Goal: Task Accomplishment & Management: Manage account settings

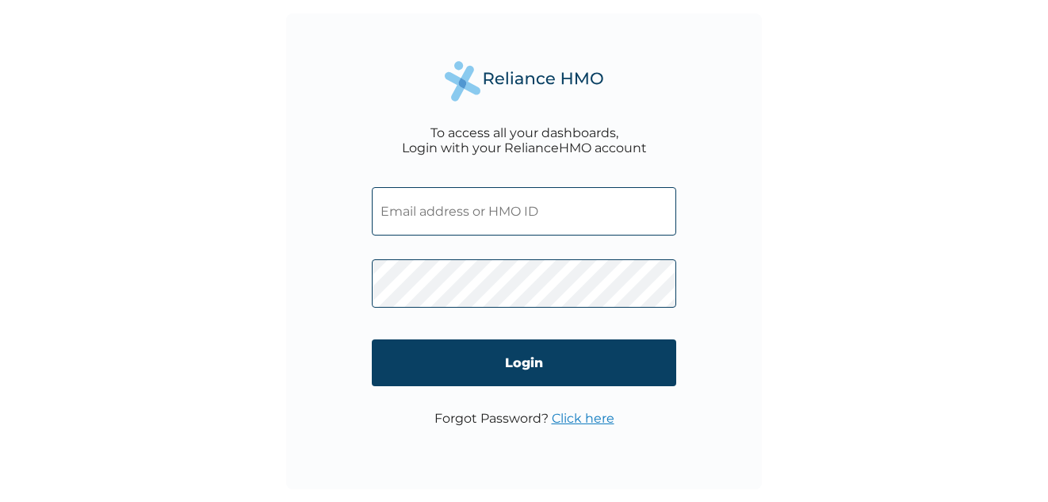
click at [453, 211] on input "text" at bounding box center [524, 211] width 304 height 48
drag, startPoint x: 465, startPoint y: 192, endPoint x: 464, endPoint y: 209, distance: 17.5
click at [464, 209] on input "text" at bounding box center [524, 211] width 304 height 48
paste input "CHM/10004/A"
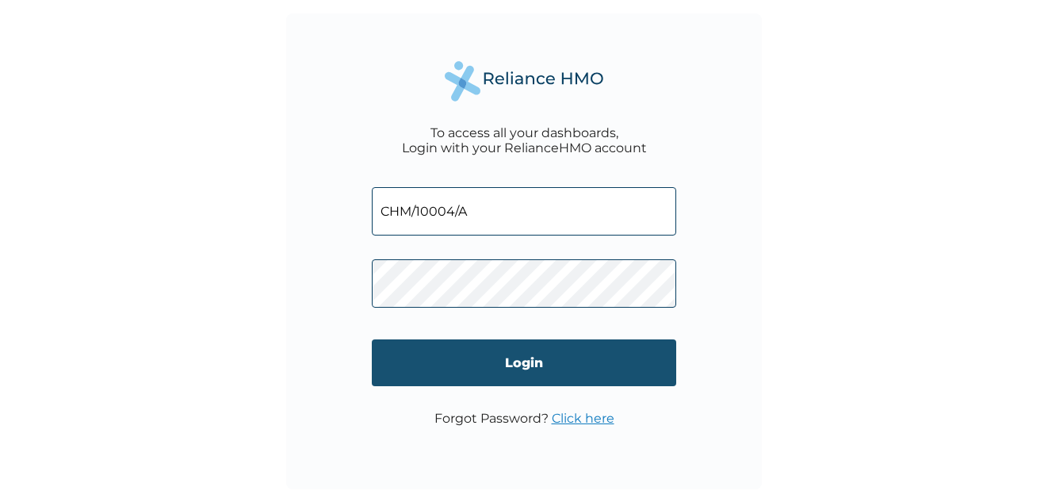
type input "CHM/10004/A"
click at [549, 368] on input "Login" at bounding box center [524, 362] width 304 height 47
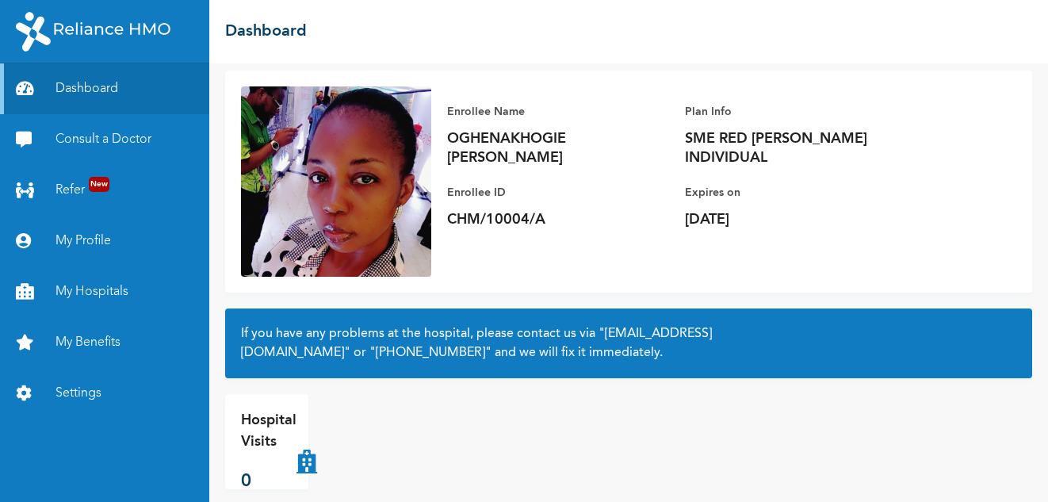
scroll to position [112, 0]
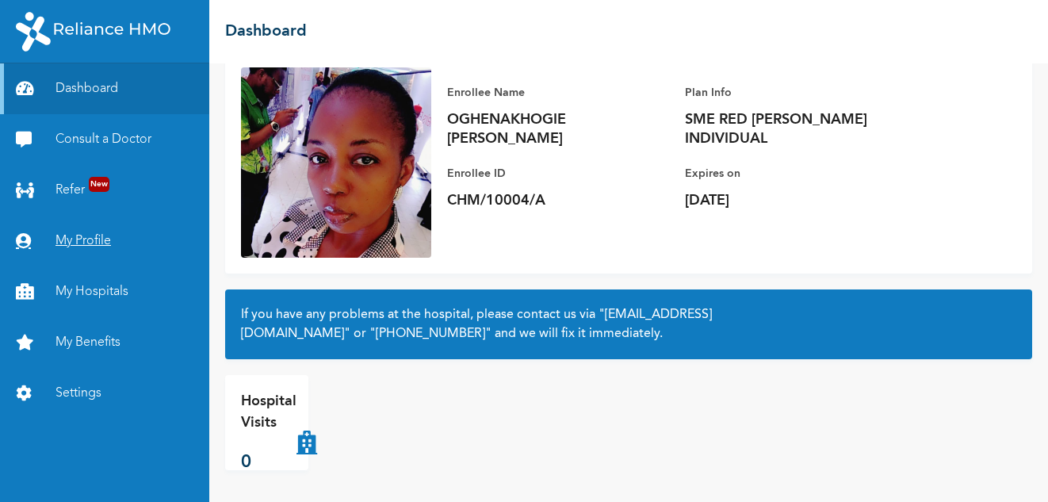
click at [79, 236] on link "My Profile" at bounding box center [104, 241] width 209 height 51
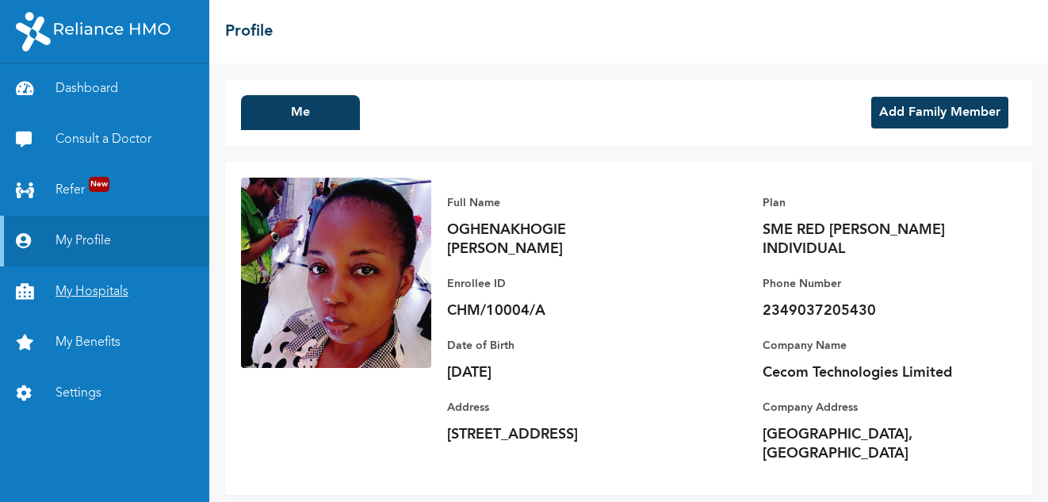
click at [80, 289] on link "My Hospitals" at bounding box center [104, 291] width 209 height 51
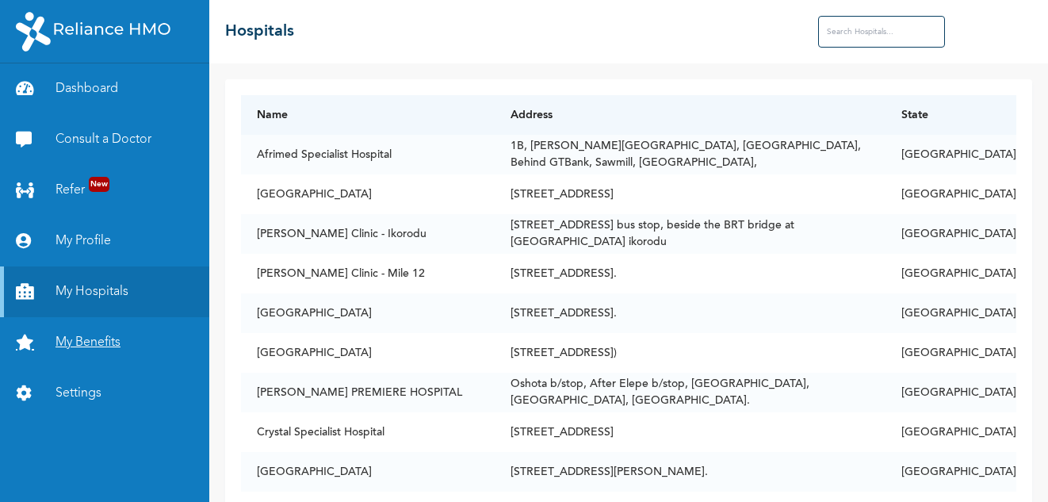
click at [70, 344] on link "My Benefits" at bounding box center [104, 342] width 209 height 51
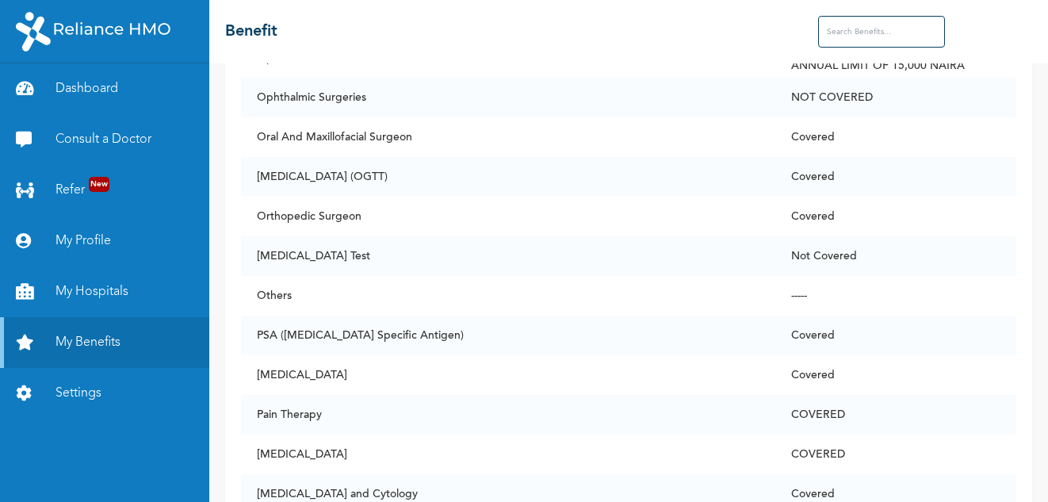
scroll to position [7971, 0]
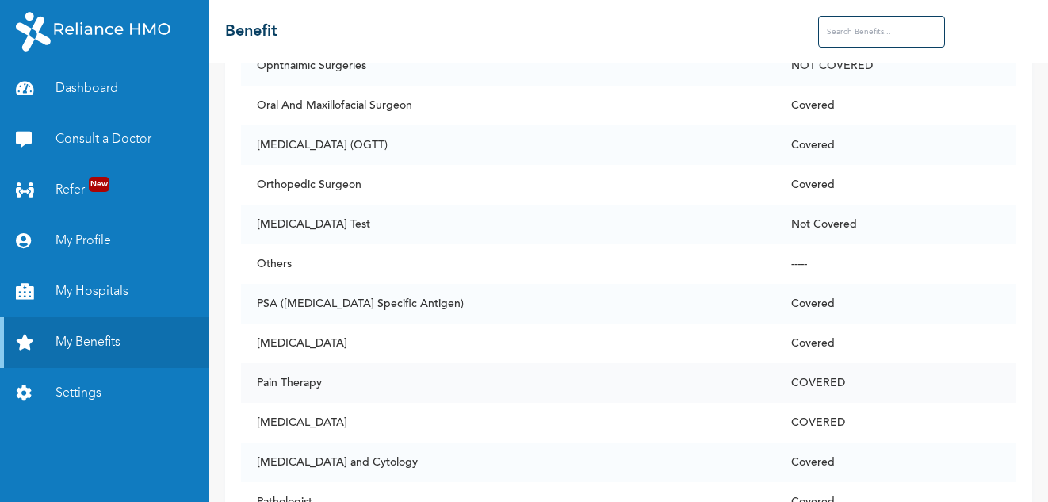
click at [300, 375] on td "Pain Therapy" at bounding box center [508, 383] width 534 height 40
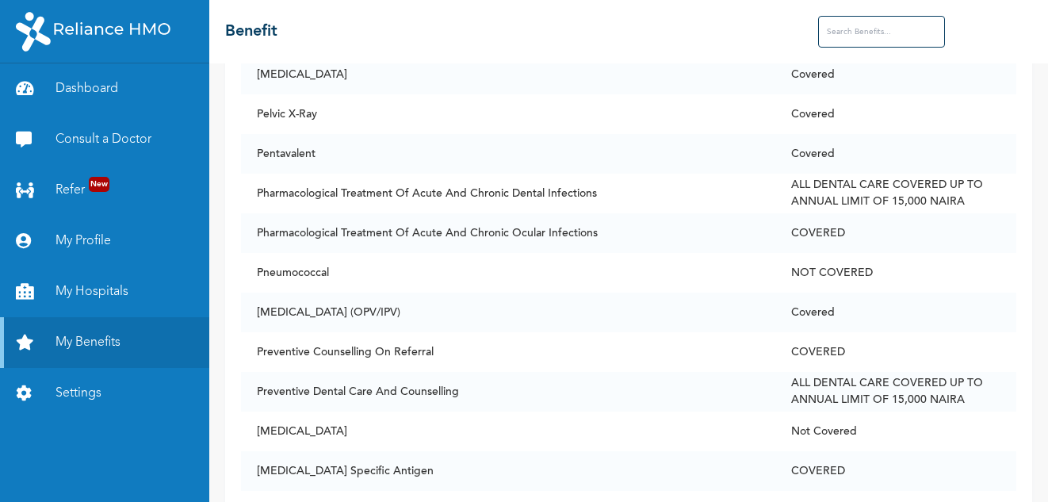
scroll to position [8055, 0]
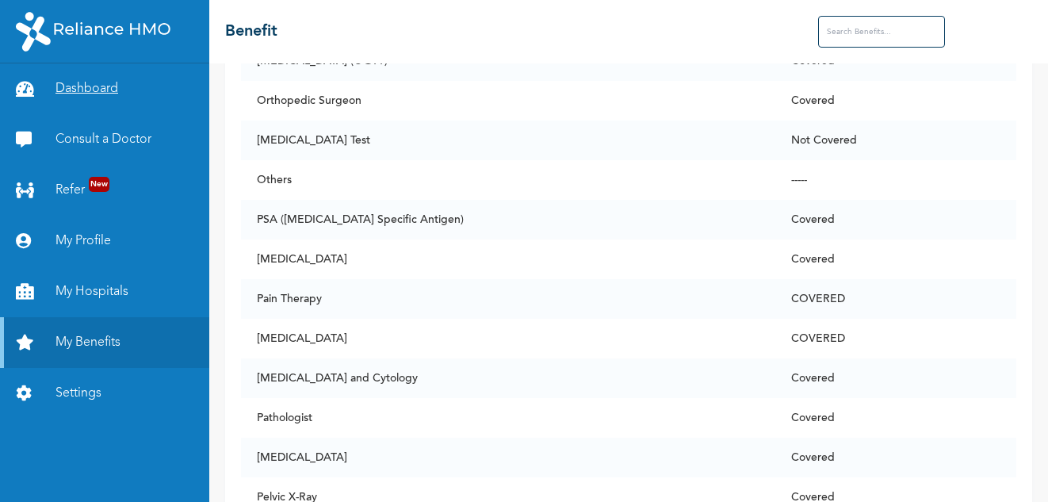
click at [90, 84] on link "Dashboard" at bounding box center [104, 88] width 209 height 51
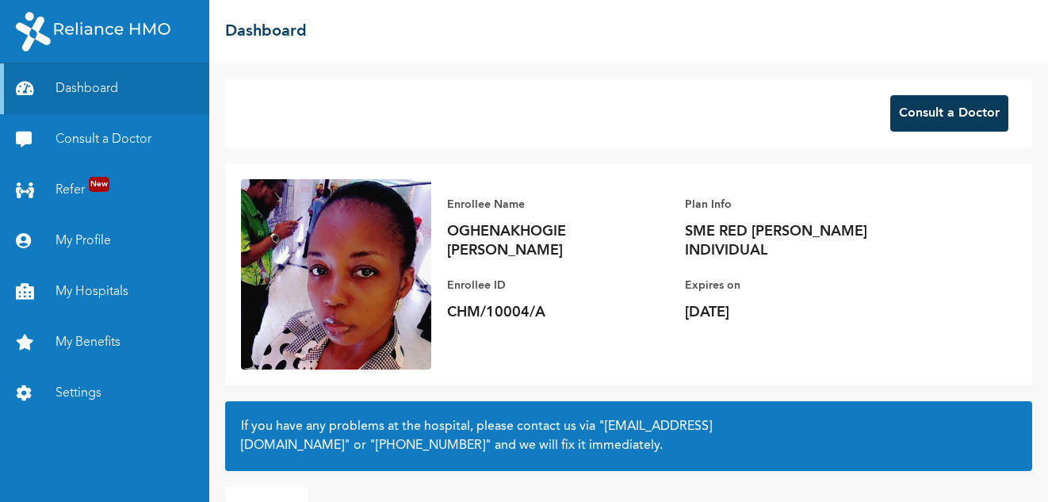
click at [894, 124] on button "Consult a Doctor" at bounding box center [949, 113] width 118 height 36
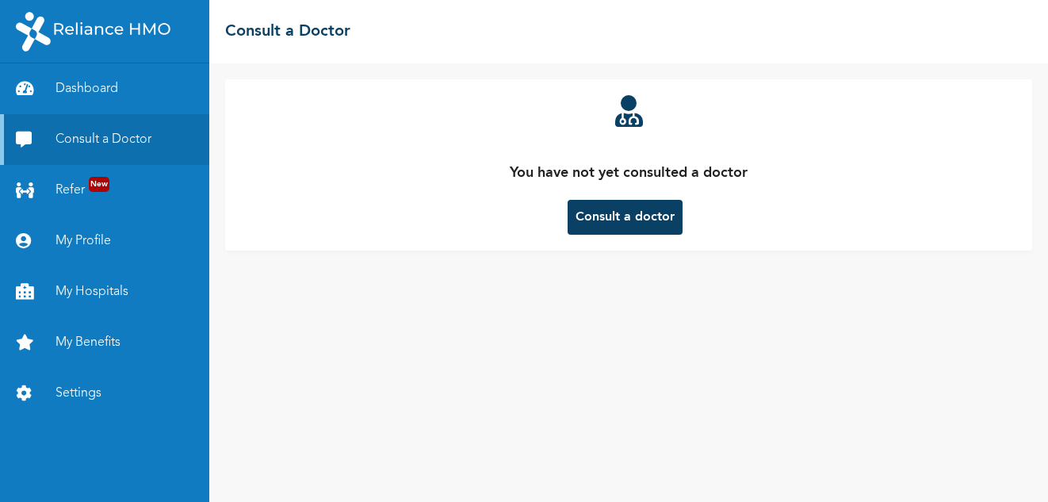
click at [644, 218] on button "Consult a doctor" at bounding box center [625, 217] width 115 height 35
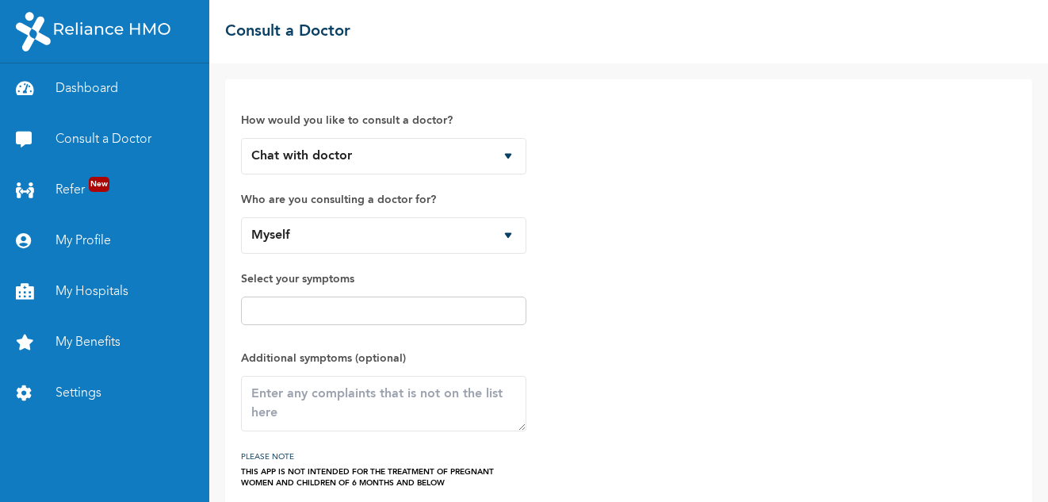
scroll to position [69, 0]
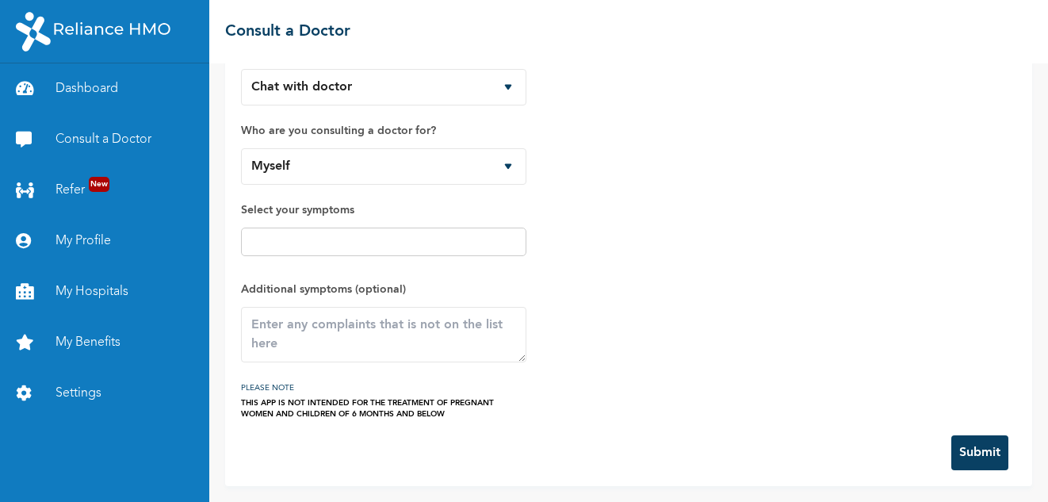
click at [515, 240] on input "text" at bounding box center [384, 241] width 276 height 19
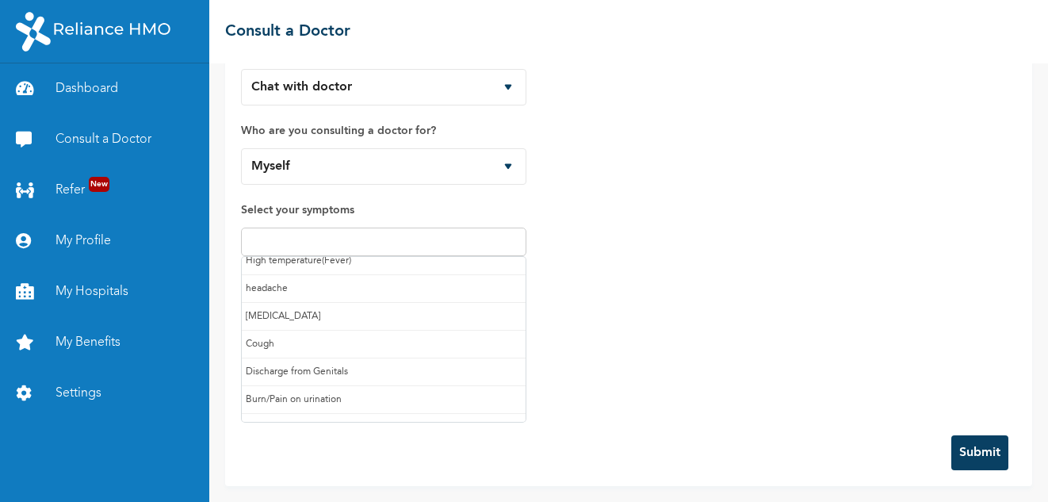
scroll to position [0, 0]
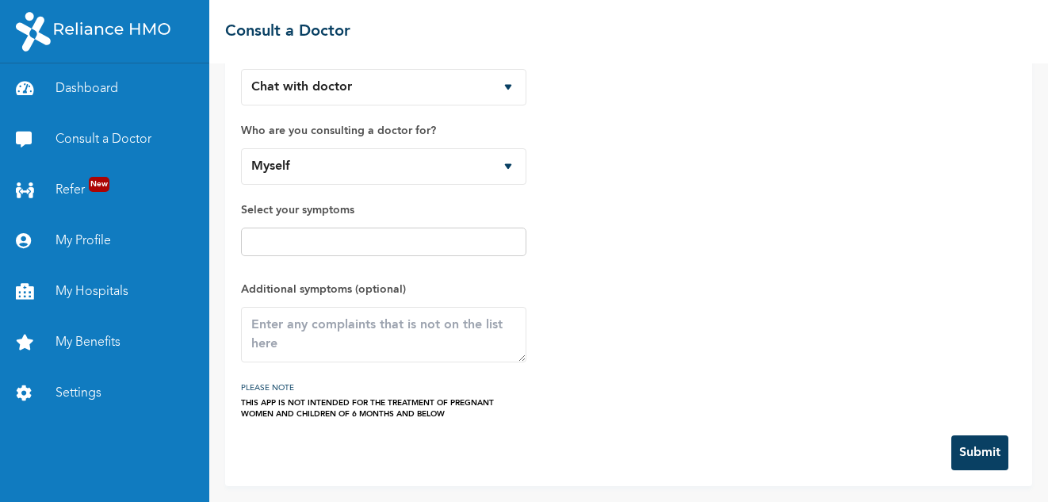
click at [554, 232] on div "How would you like to consult a doctor? Chat with doctor Phone Call Who are you…" at bounding box center [628, 222] width 775 height 393
click at [510, 339] on textarea at bounding box center [383, 334] width 285 height 55
click at [87, 84] on link "Dashboard" at bounding box center [104, 88] width 209 height 51
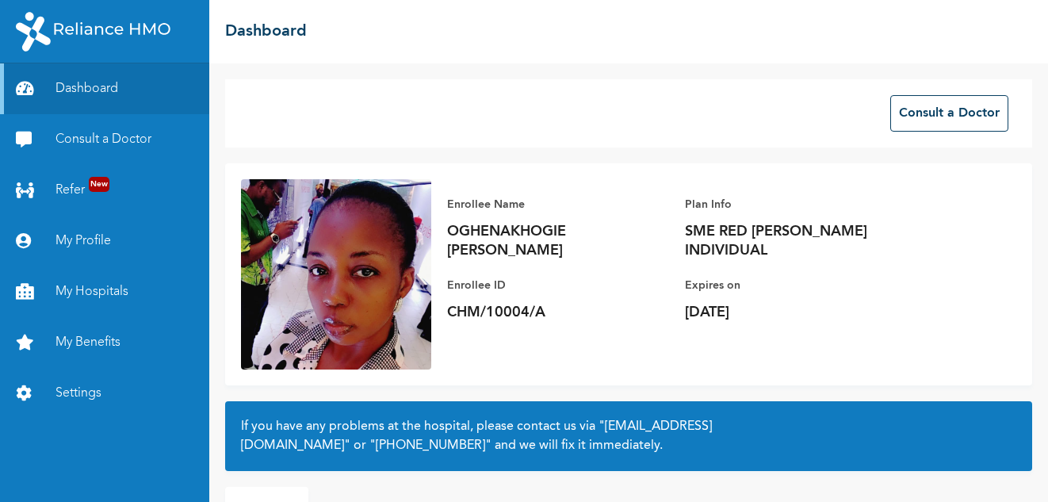
scroll to position [112, 0]
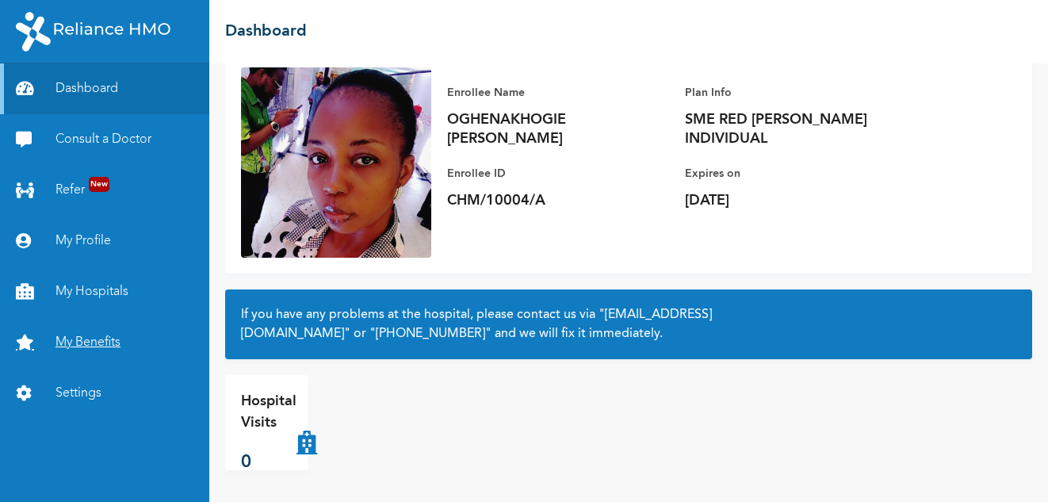
click at [77, 343] on link "My Benefits" at bounding box center [104, 342] width 209 height 51
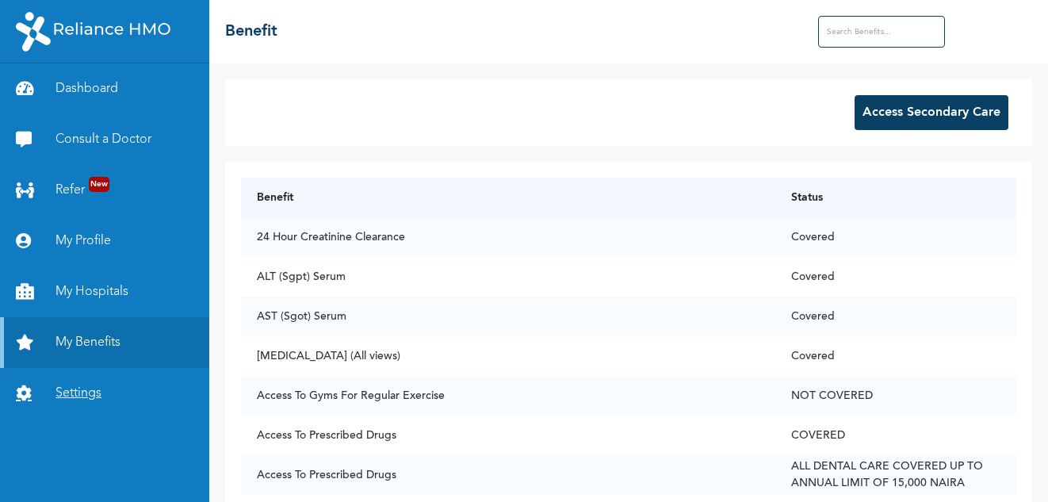
click at [65, 391] on link "Settings" at bounding box center [104, 393] width 209 height 51
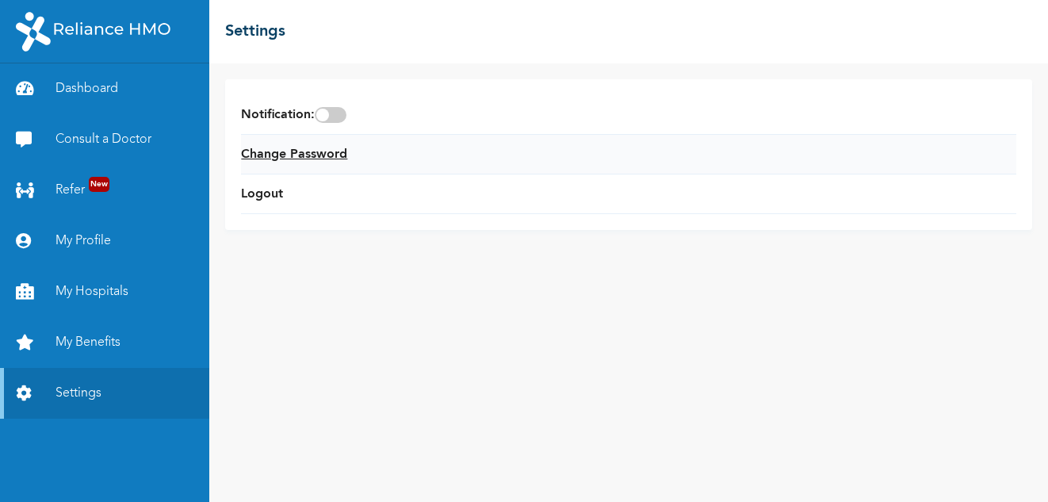
click at [335, 154] on link "Change Password" at bounding box center [294, 154] width 106 height 19
click at [319, 153] on link "Change Password" at bounding box center [294, 154] width 106 height 19
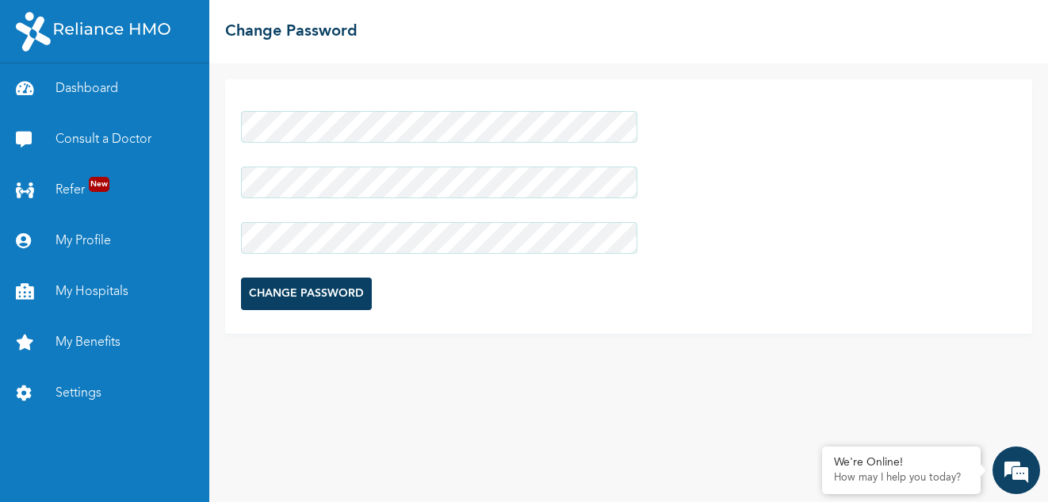
click at [307, 297] on input "CHANGE PASSWORD" at bounding box center [306, 293] width 131 height 33
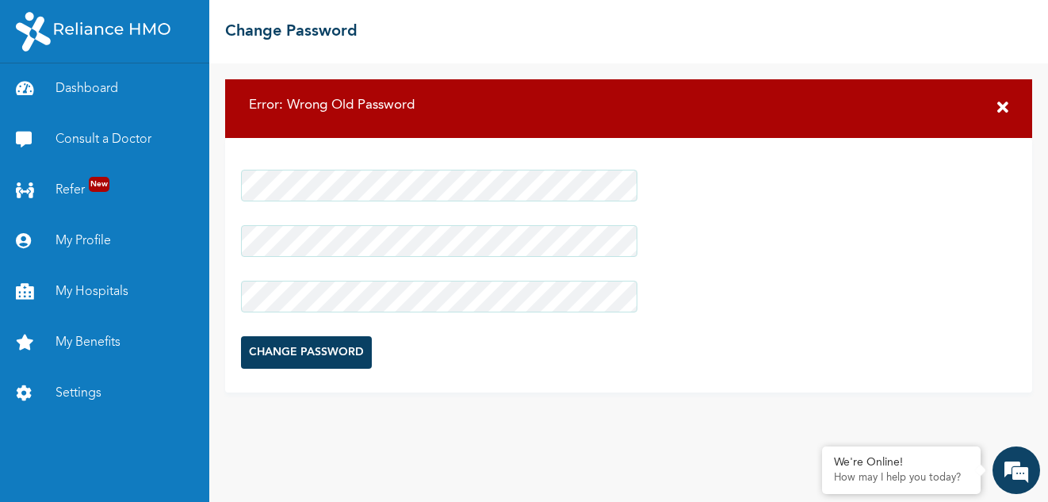
click at [315, 355] on input "CHANGE PASSWORD" at bounding box center [306, 352] width 131 height 33
